Goal: Task Accomplishment & Management: Manage account settings

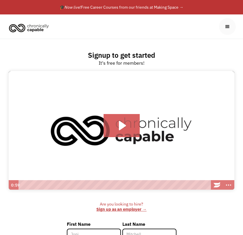
click at [228, 27] on div "menu" at bounding box center [227, 26] width 6 height 6
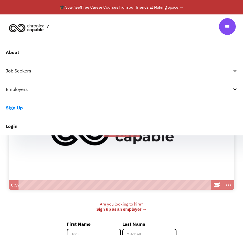
click at [13, 126] on link "Login" at bounding box center [121, 126] width 243 height 19
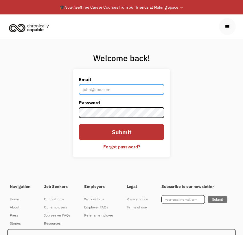
type input "[EMAIL_ADDRESS][DOMAIN_NAME]"
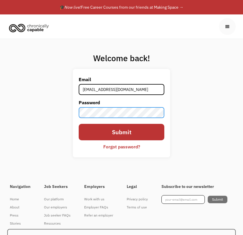
click at [122, 133] on input "Submit" at bounding box center [122, 132] width 86 height 16
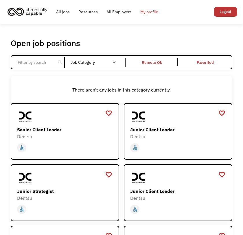
click at [145, 10] on link "My profile" at bounding box center [149, 12] width 27 height 19
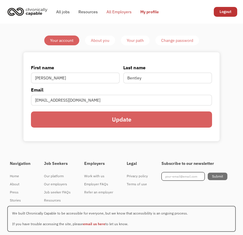
click at [116, 13] on link "All Employers" at bounding box center [119, 12] width 34 height 19
click at [61, 12] on link "All jobs" at bounding box center [63, 12] width 22 height 19
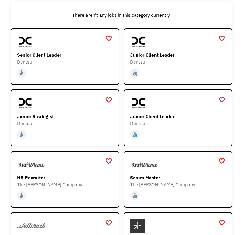
scroll to position [115, 0]
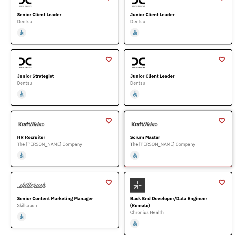
click at [145, 124] on img at bounding box center [144, 124] width 29 height 14
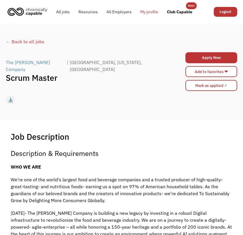
click at [144, 12] on link "My profile" at bounding box center [149, 12] width 27 height 19
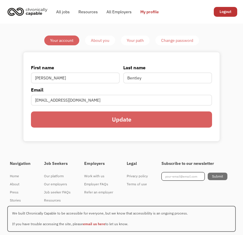
click at [132, 38] on div "Your path" at bounding box center [135, 40] width 17 height 7
